Goal: Task Accomplishment & Management: Complete application form

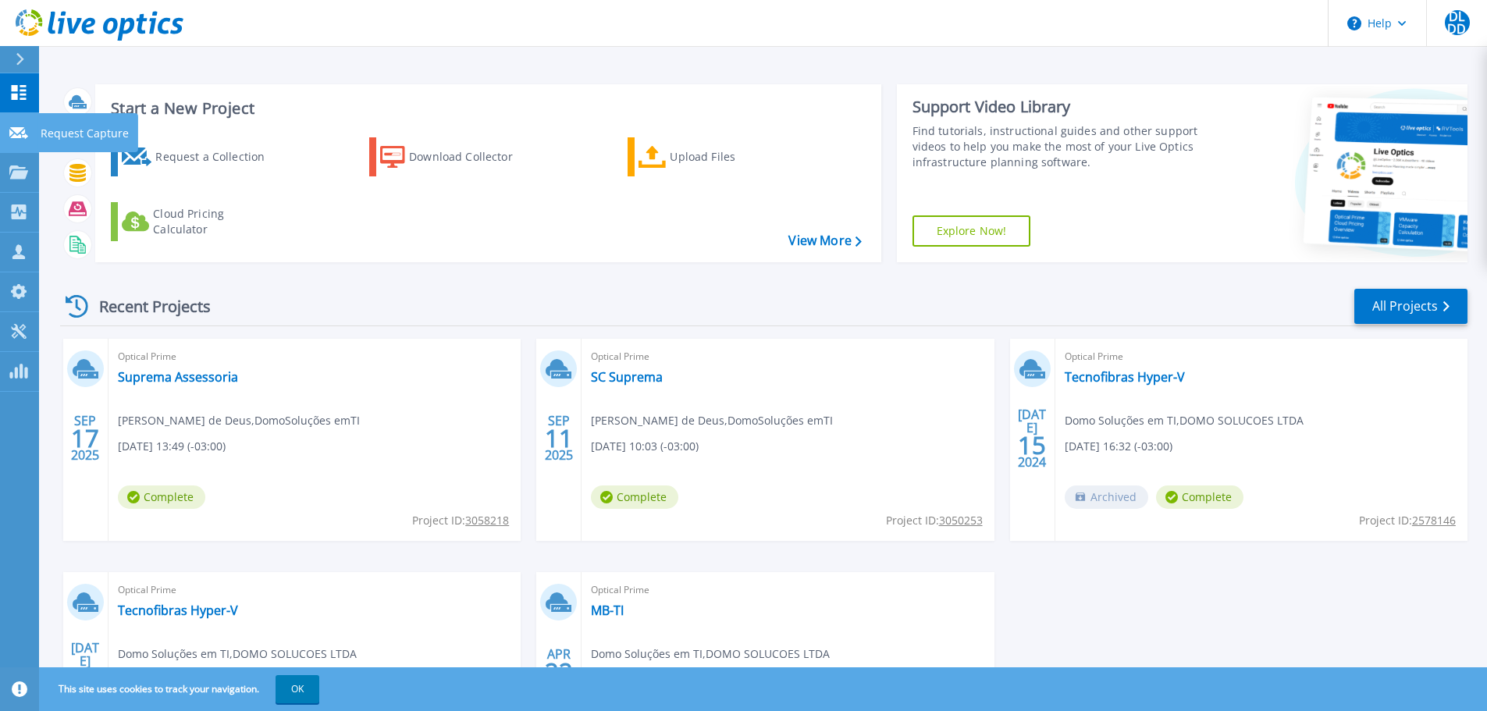
click at [20, 141] on link "Request Capture Request Capture" at bounding box center [19, 133] width 39 height 40
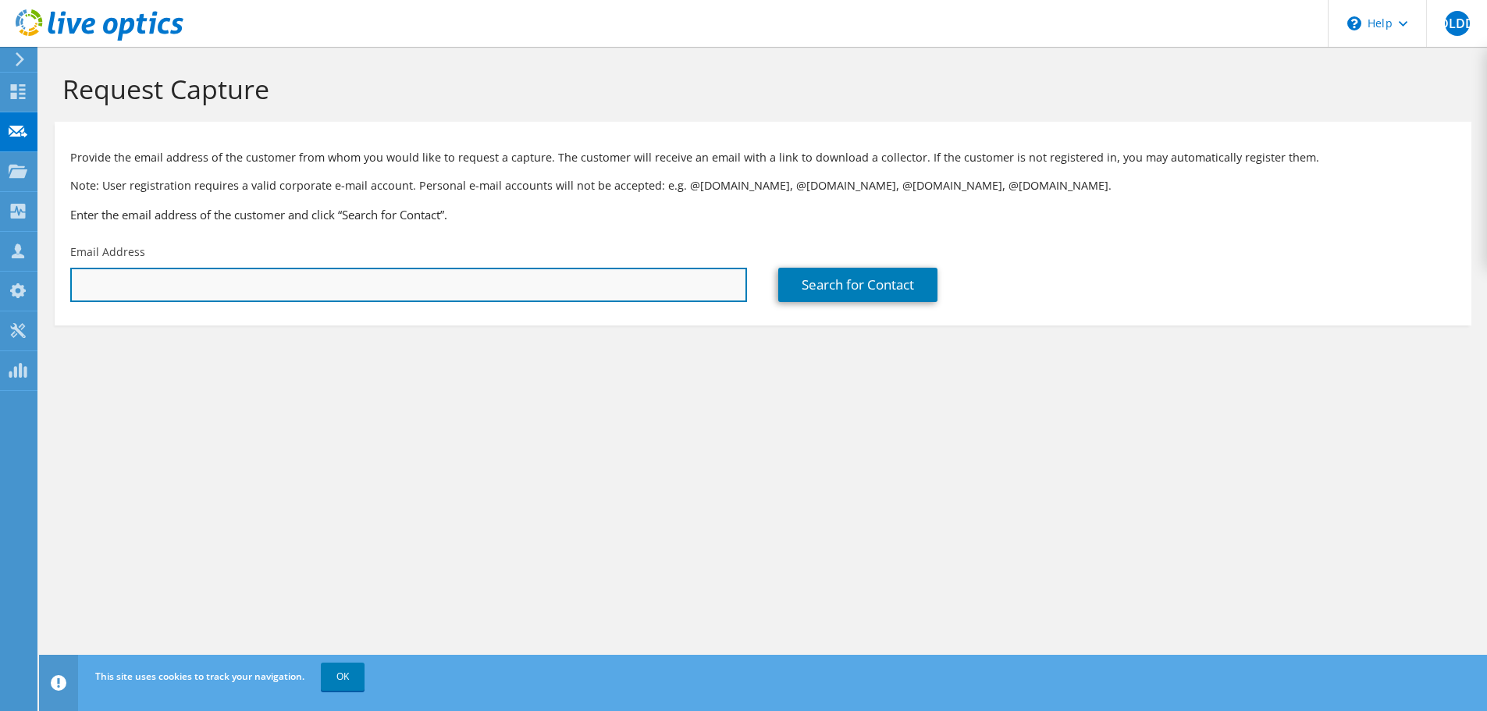
click at [471, 278] on input "text" at bounding box center [408, 285] width 677 height 34
click at [231, 269] on input "text" at bounding box center [408, 285] width 677 height 34
paste input "luis.johner@fueltech.com.br"
type input "luis.johner@fueltech.com.br"
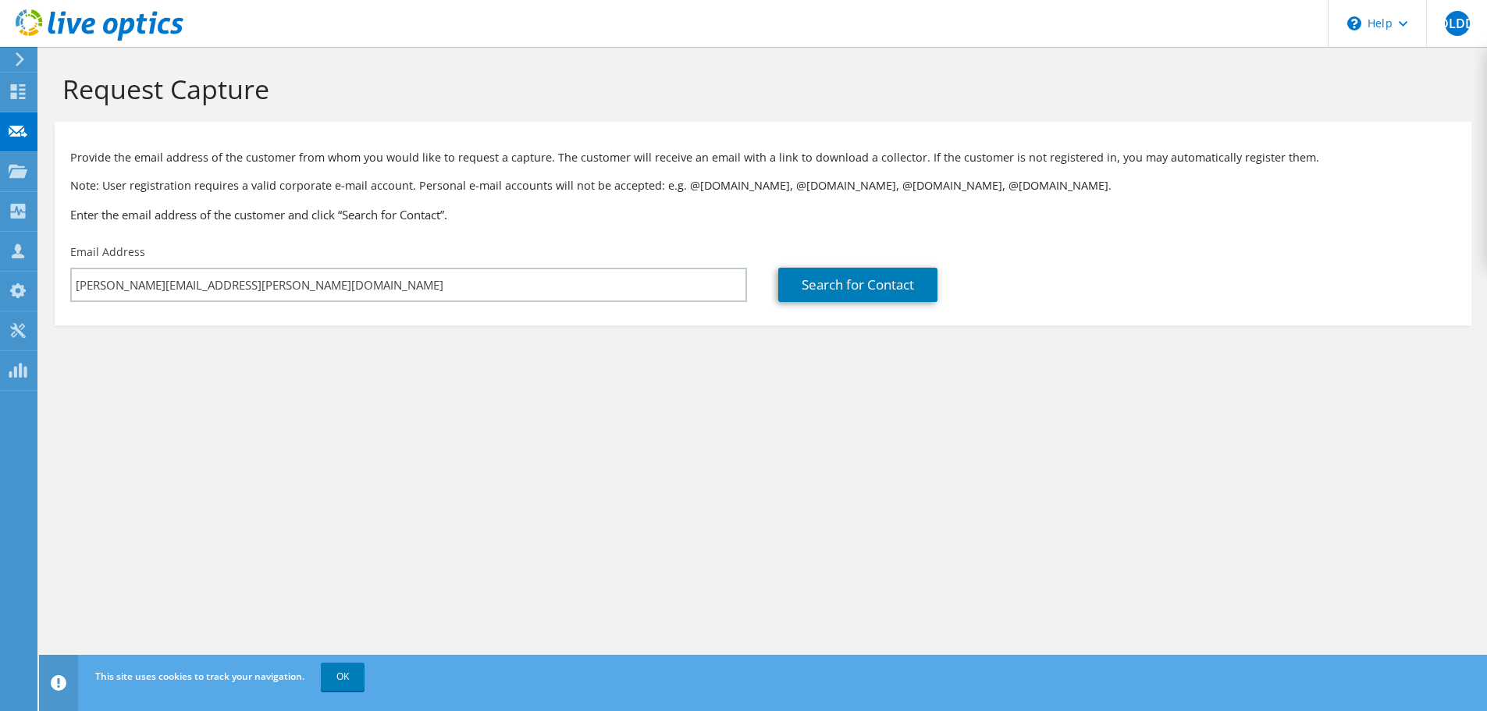
click at [632, 369] on section "Request Capture Provide the email address of the customer from whom you would l…" at bounding box center [763, 225] width 1448 height 357
click at [881, 293] on link "Search for Contact" at bounding box center [857, 285] width 159 height 34
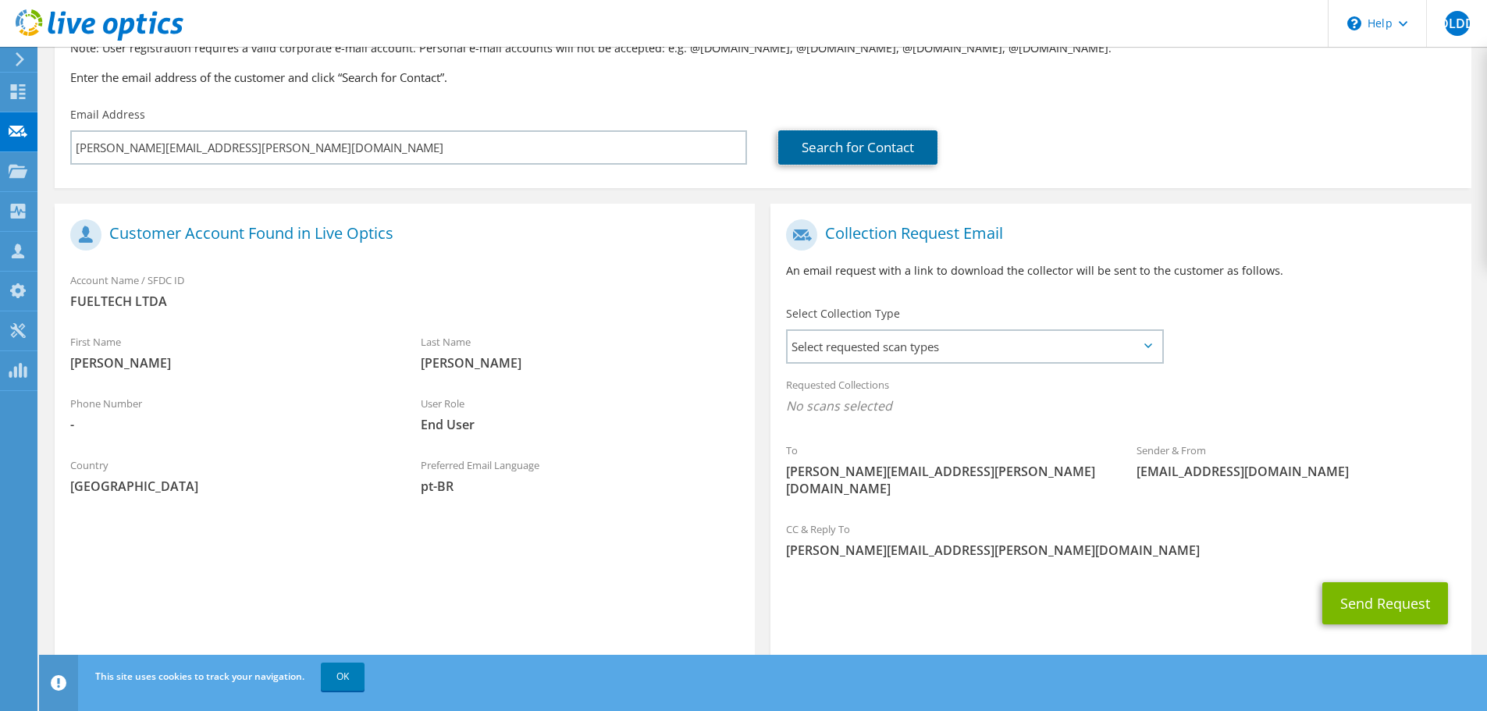
scroll to position [143, 0]
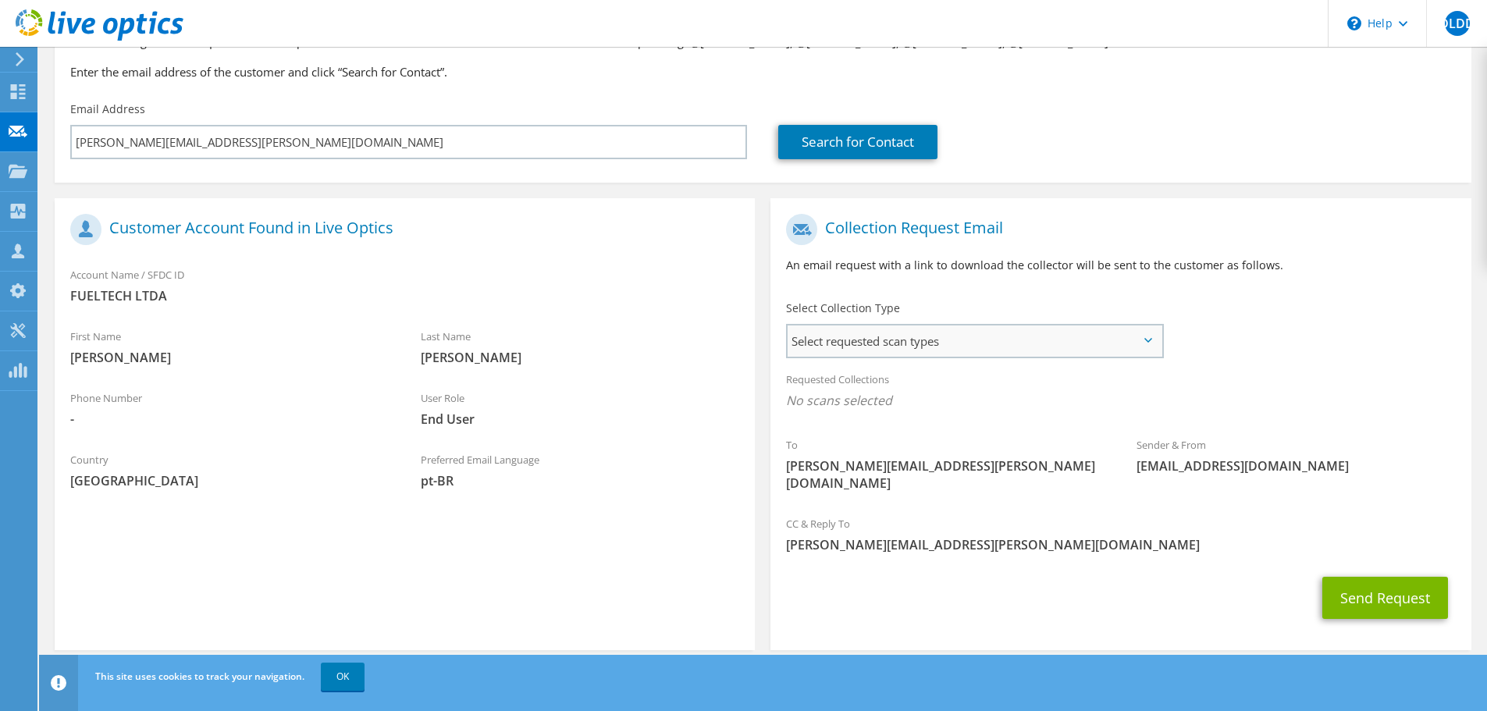
click at [1033, 345] on span "Select requested scan types" at bounding box center [975, 341] width 374 height 31
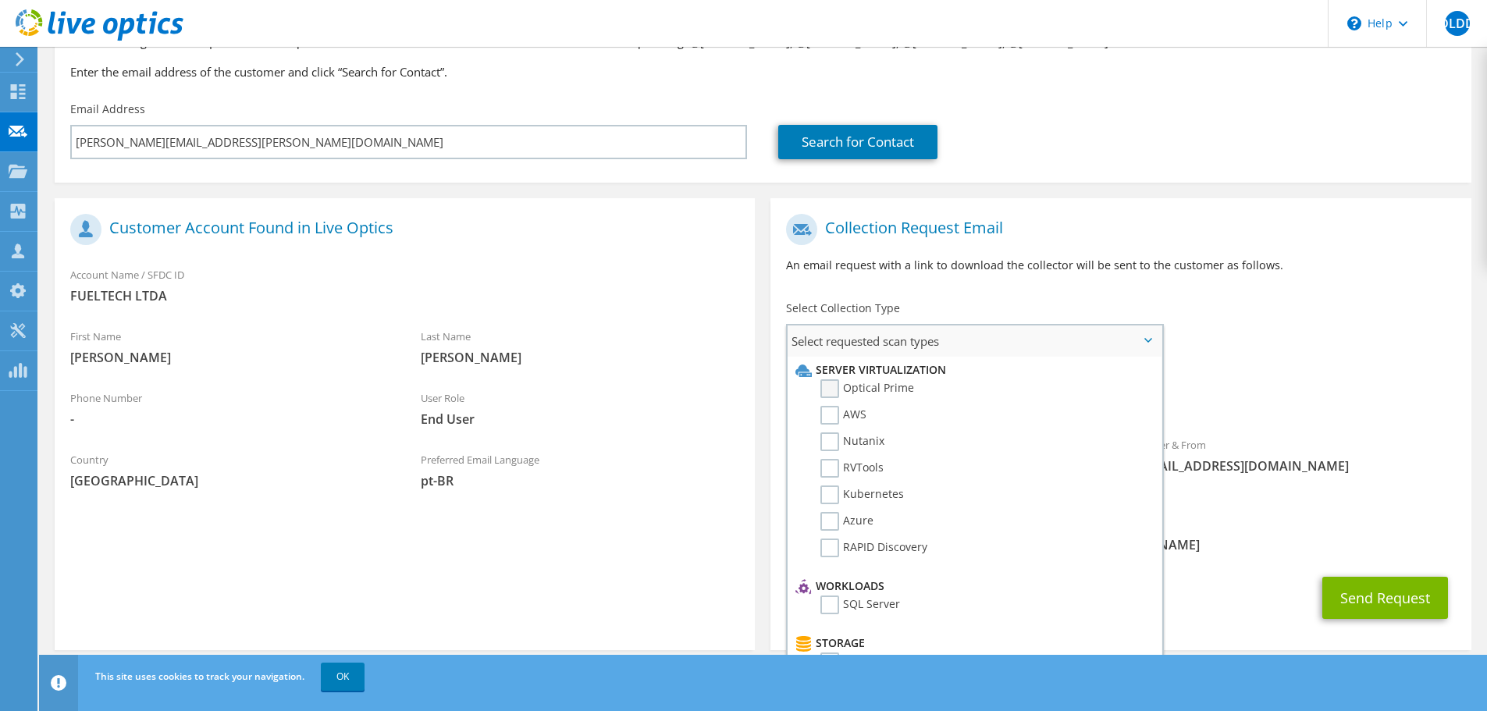
click at [852, 385] on label "Optical Prime" at bounding box center [868, 388] width 94 height 19
click at [0, 0] on input "Optical Prime" at bounding box center [0, 0] width 0 height 0
click at [1211, 361] on div "To luis.johner@fueltech.com.br Sender & From liveoptics@liveoptics.com" at bounding box center [1121, 359] width 700 height 306
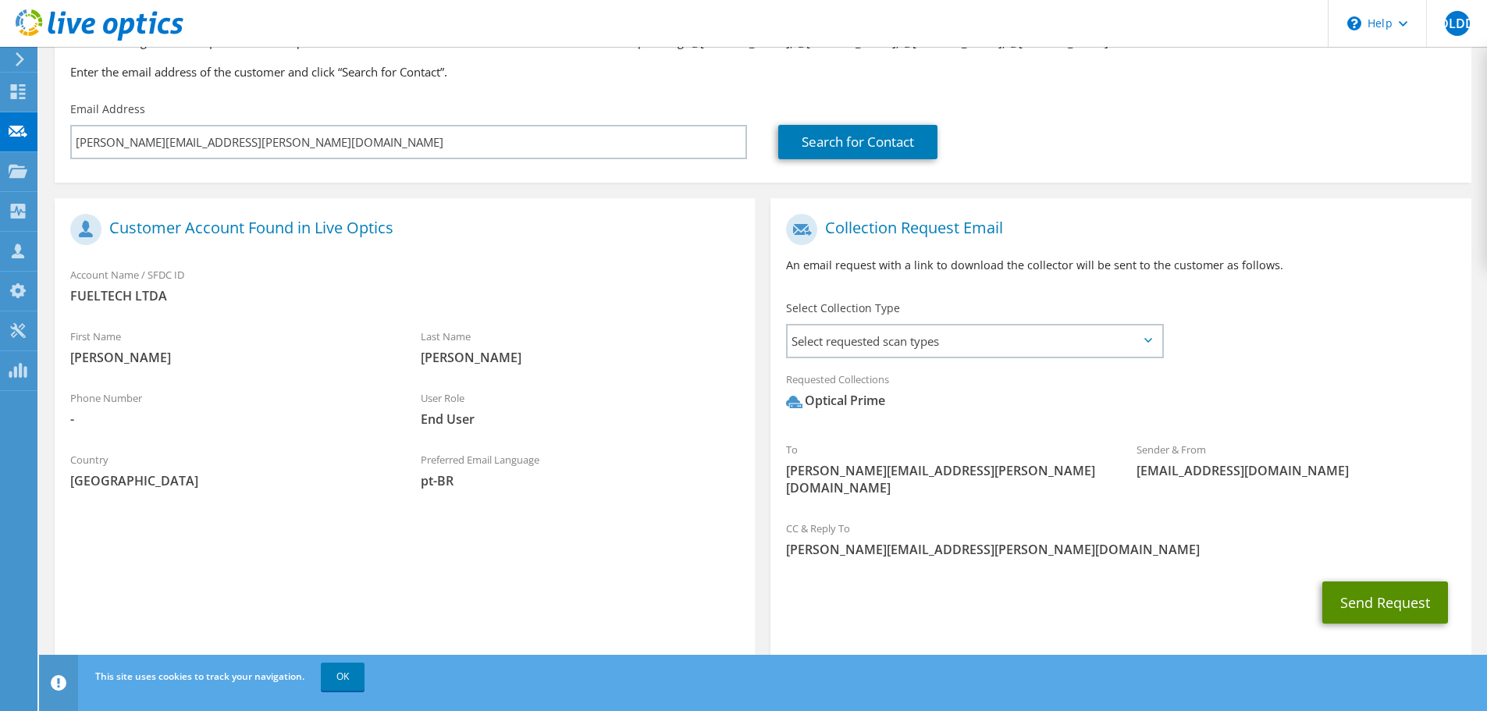
click at [1342, 582] on button "Send Request" at bounding box center [1386, 603] width 126 height 42
